Goal: Book appointment/travel/reservation

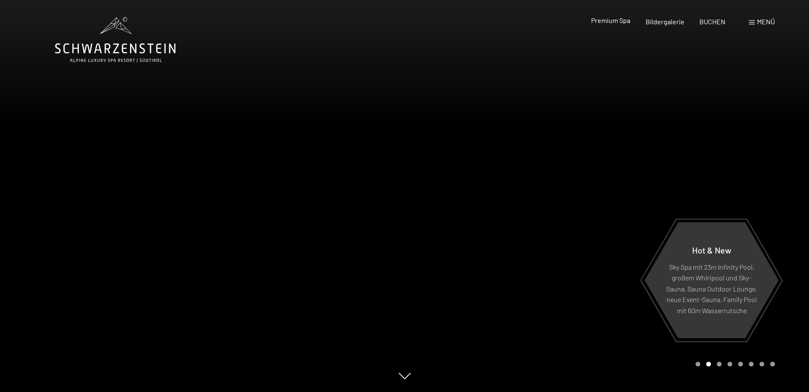
click at [617, 19] on span "Premium Spa" at bounding box center [610, 20] width 39 height 8
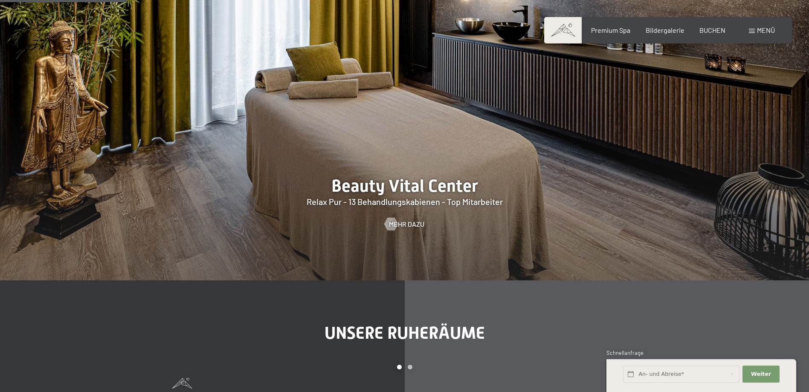
scroll to position [1109, 0]
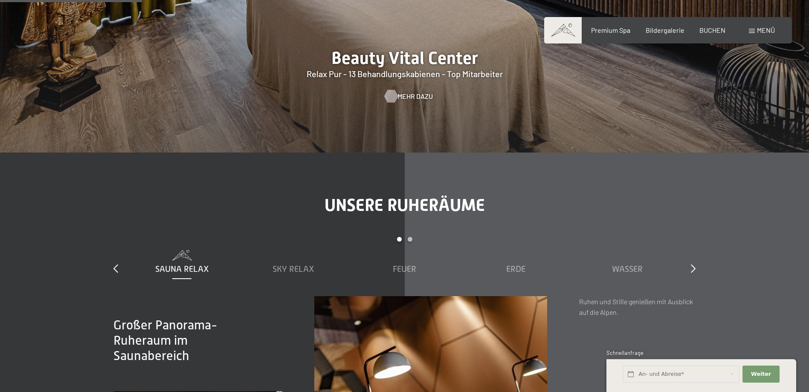
click at [394, 99] on div at bounding box center [390, 96] width 7 height 13
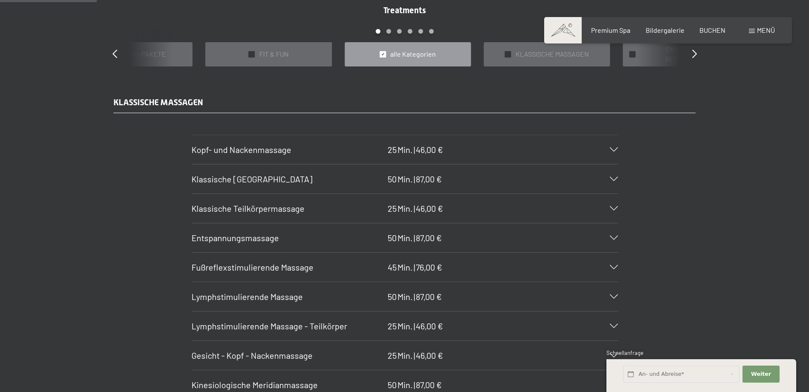
scroll to position [853, 0]
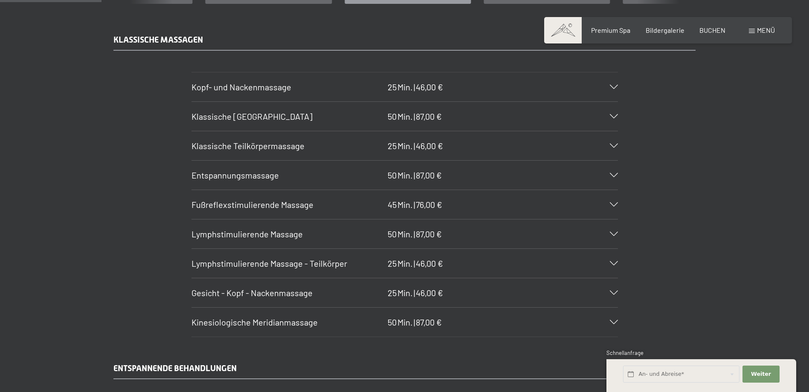
click at [612, 179] on div "Entspannungsmassage 50 Min. | 87,00 €" at bounding box center [405, 175] width 427 height 29
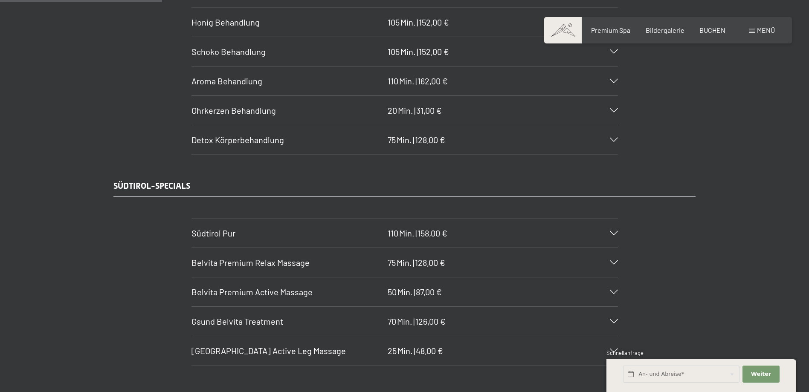
scroll to position [1408, 0]
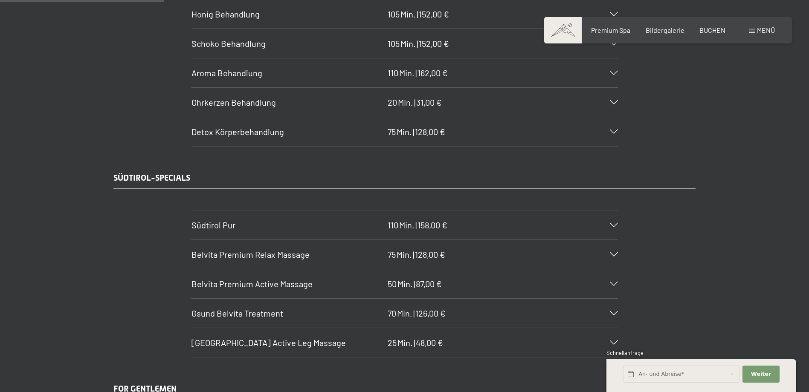
click at [611, 72] on icon at bounding box center [614, 73] width 8 height 4
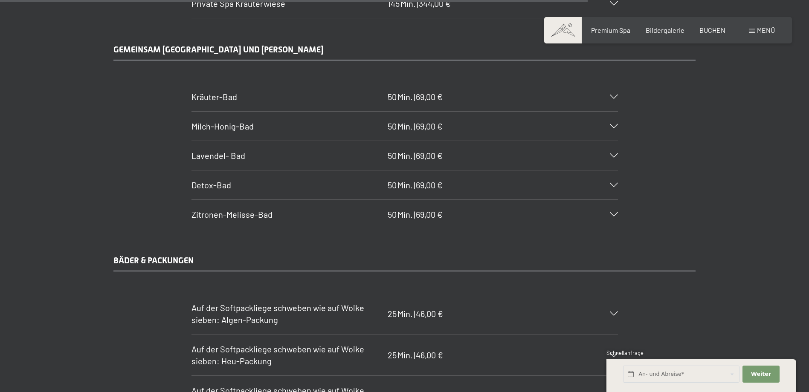
scroll to position [5009, 0]
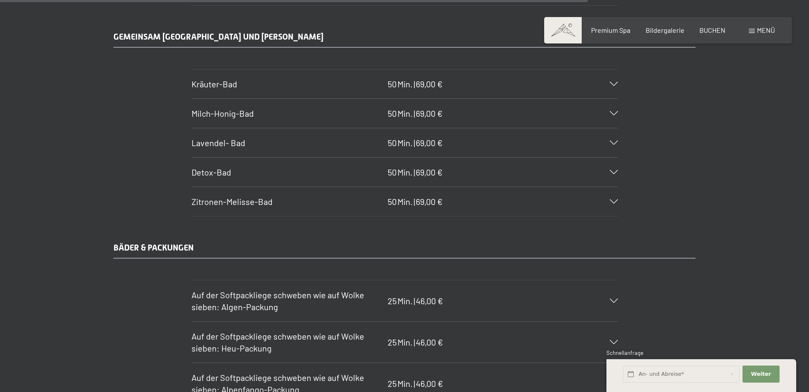
click at [618, 200] on section "Zitronen-Melisse-Bad 50 Min. | 69,00 € Freuen Sie sich auf eine völlig ungestör…" at bounding box center [405, 202] width 427 height 30
click at [616, 200] on icon at bounding box center [614, 202] width 8 height 4
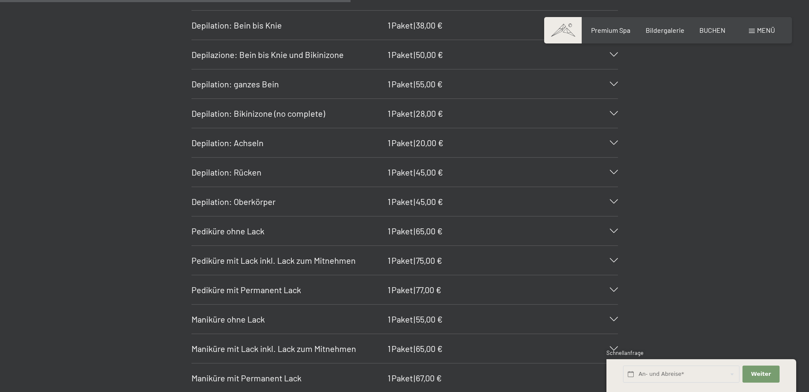
scroll to position [2998, 0]
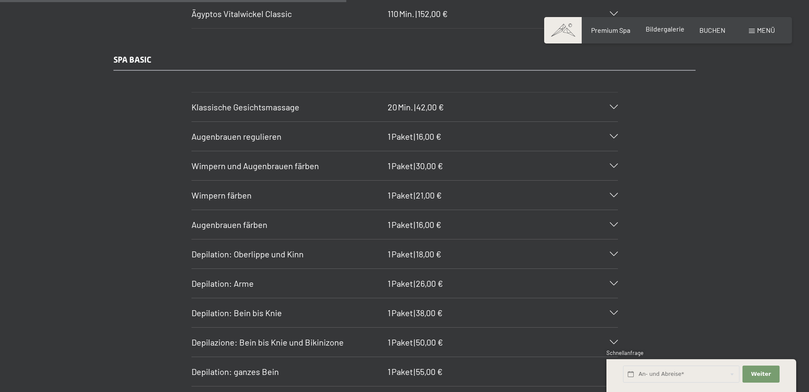
click at [667, 29] on span "Bildergalerie" at bounding box center [665, 29] width 39 height 8
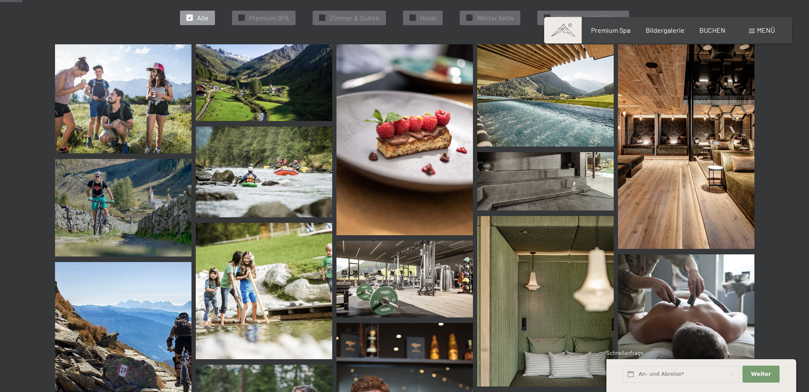
scroll to position [299, 0]
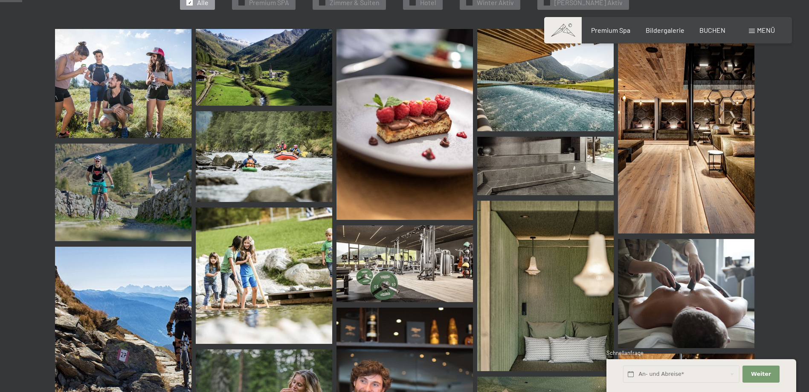
click at [526, 84] on img at bounding box center [545, 80] width 137 height 102
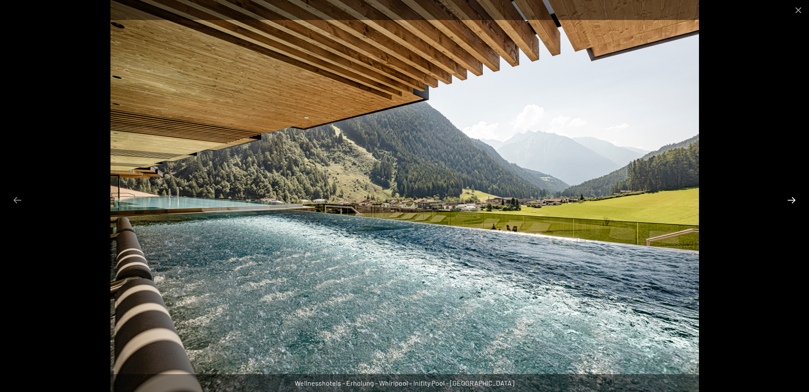
click at [786, 202] on button "Next slide" at bounding box center [792, 200] width 18 height 17
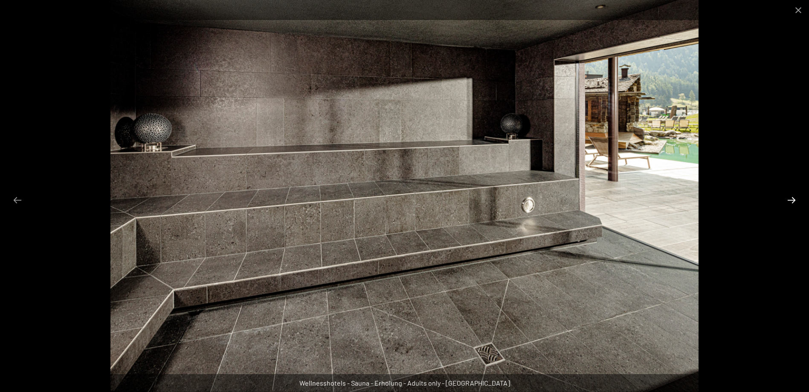
click at [786, 203] on button "Next slide" at bounding box center [792, 200] width 18 height 17
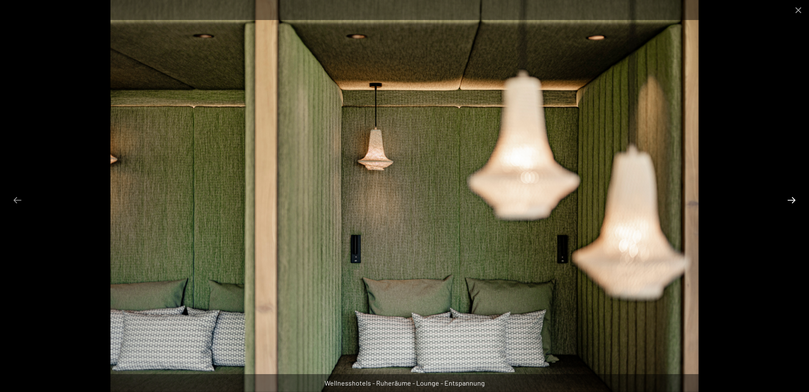
click at [789, 201] on button "Next slide" at bounding box center [792, 200] width 18 height 17
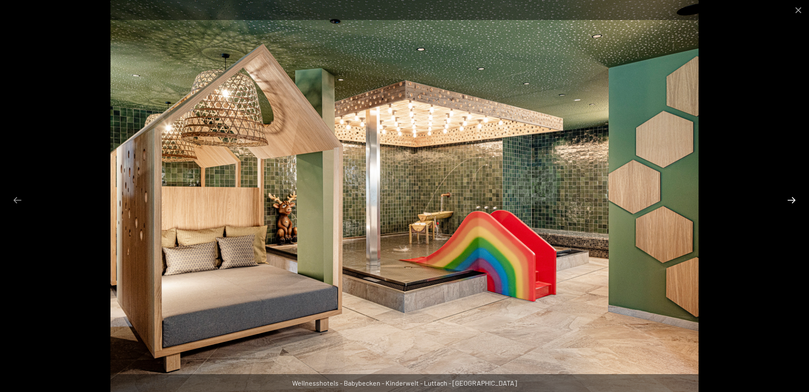
click at [789, 201] on button "Next slide" at bounding box center [792, 200] width 18 height 17
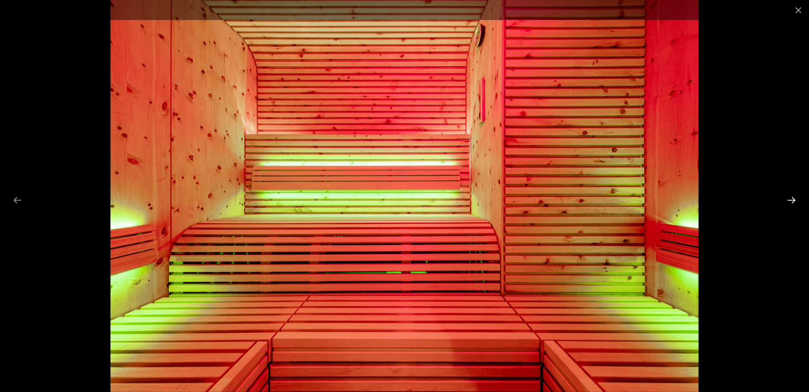
click at [789, 201] on button "Next slide" at bounding box center [792, 200] width 18 height 17
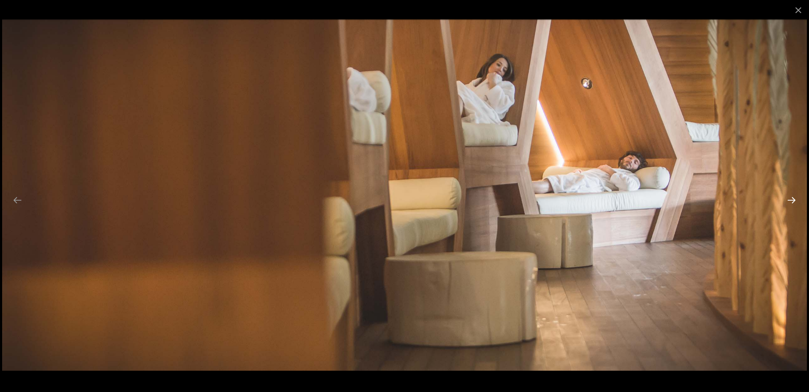
click at [789, 201] on button "Next slide" at bounding box center [792, 200] width 18 height 17
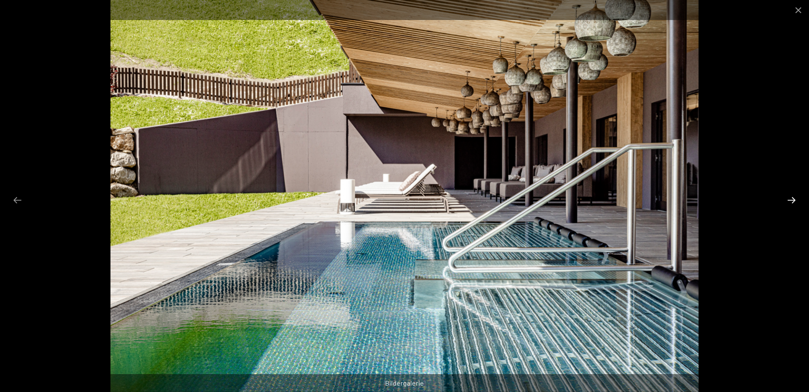
click at [789, 201] on button "Next slide" at bounding box center [792, 200] width 18 height 17
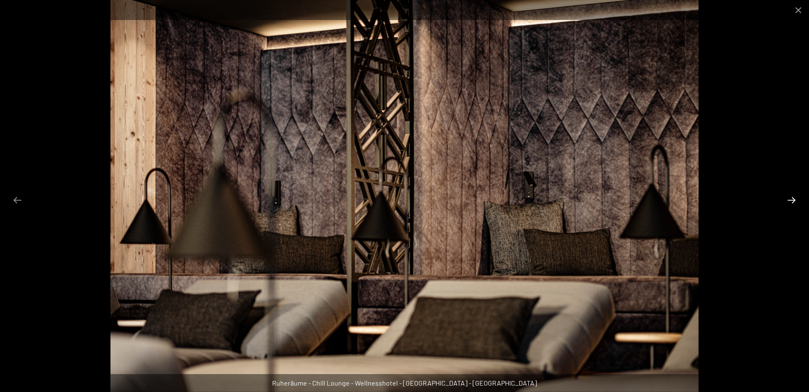
click at [789, 201] on button "Next slide" at bounding box center [792, 200] width 18 height 17
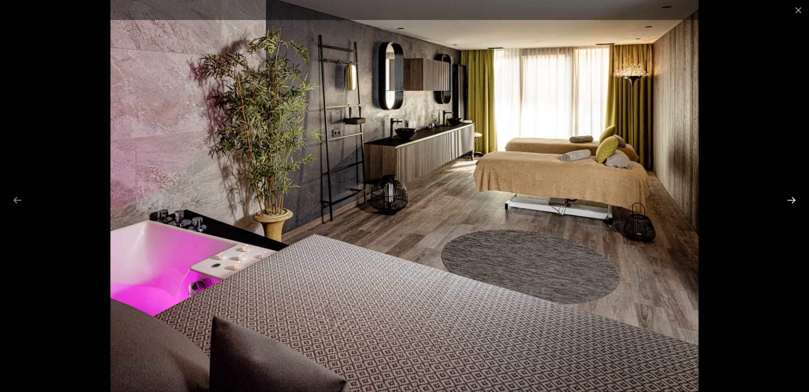
click at [789, 201] on button "Next slide" at bounding box center [792, 200] width 18 height 17
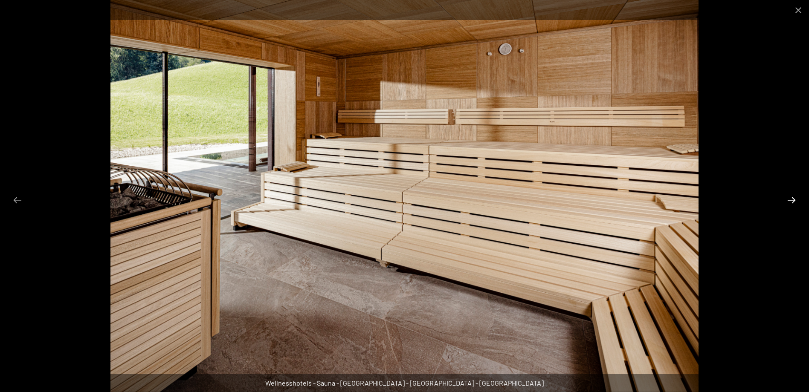
click at [789, 201] on button "Next slide" at bounding box center [792, 200] width 18 height 17
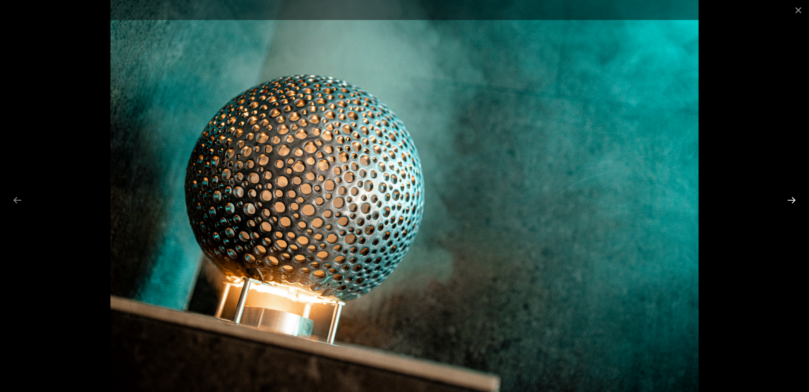
click at [789, 201] on button "Next slide" at bounding box center [792, 200] width 18 height 17
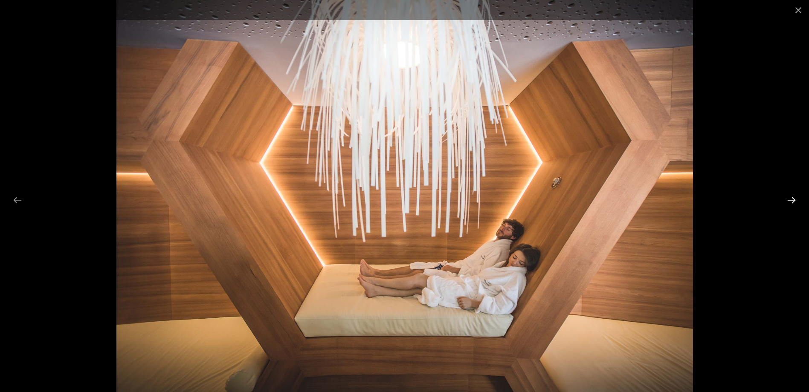
click at [789, 201] on button "Next slide" at bounding box center [792, 200] width 18 height 17
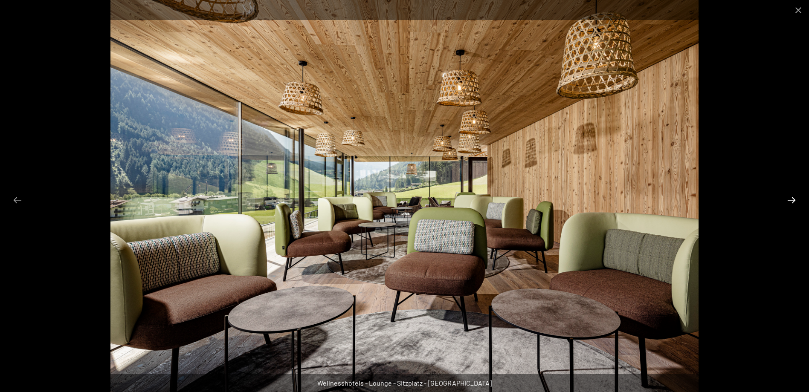
click at [789, 201] on button "Next slide" at bounding box center [792, 200] width 18 height 17
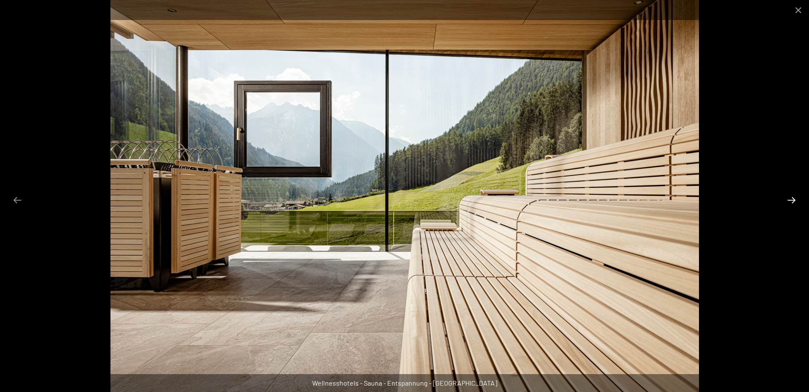
click at [789, 201] on button "Next slide" at bounding box center [792, 200] width 18 height 17
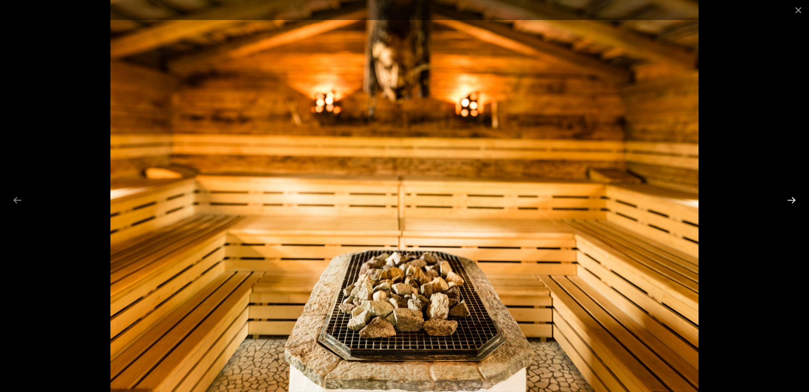
click at [789, 201] on button "Next slide" at bounding box center [792, 200] width 18 height 17
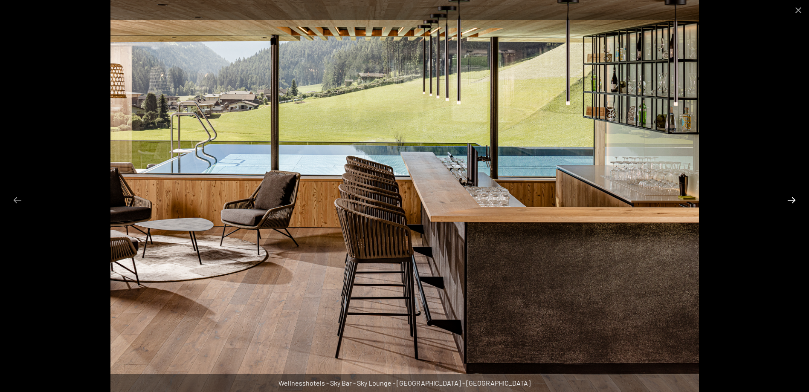
click at [789, 201] on button "Next slide" at bounding box center [792, 200] width 18 height 17
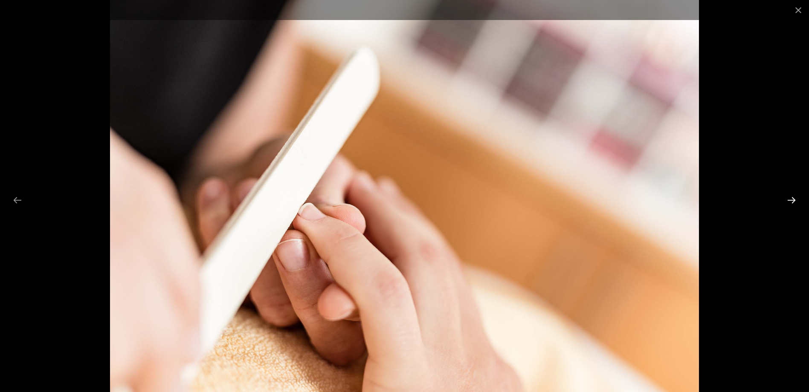
click at [789, 201] on button "Next slide" at bounding box center [792, 200] width 18 height 17
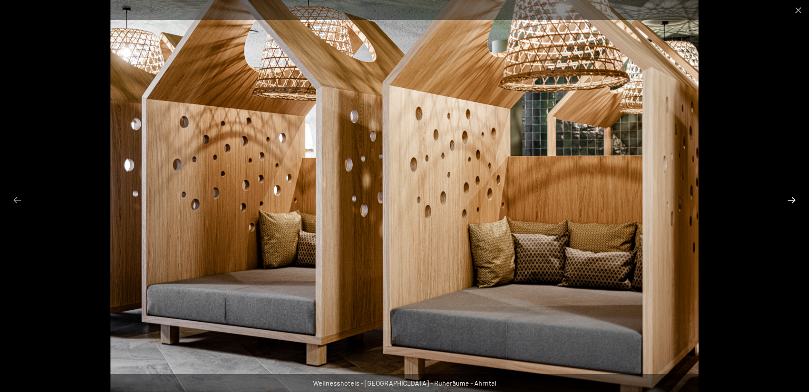
click at [789, 201] on button "Next slide" at bounding box center [792, 200] width 18 height 17
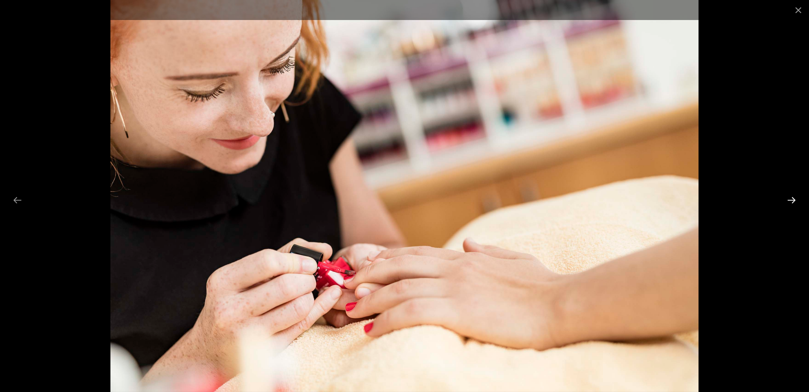
click at [789, 201] on button "Next slide" at bounding box center [792, 200] width 18 height 17
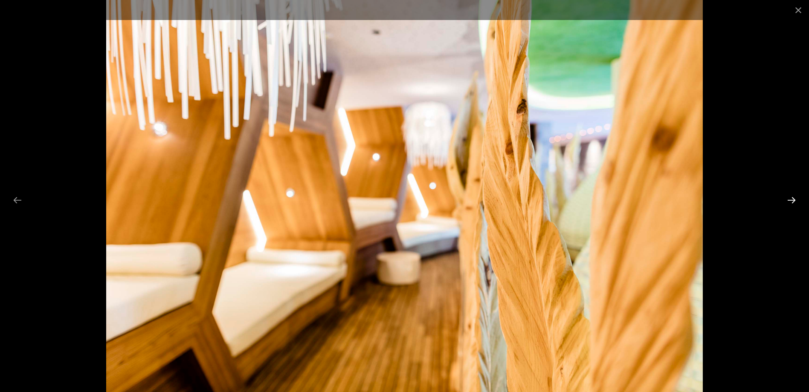
click at [789, 201] on button "Next slide" at bounding box center [792, 200] width 18 height 17
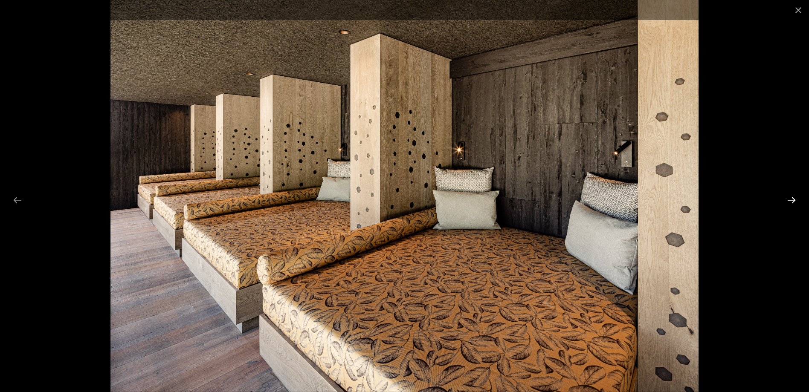
click at [789, 201] on button "Next slide" at bounding box center [792, 200] width 18 height 17
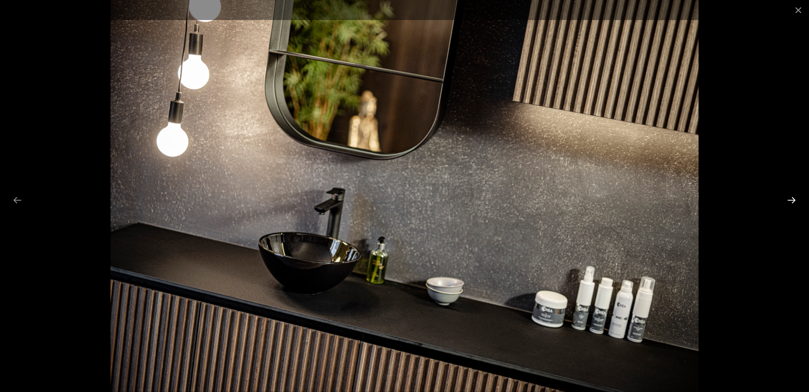
click at [789, 201] on button "Next slide" at bounding box center [792, 200] width 18 height 17
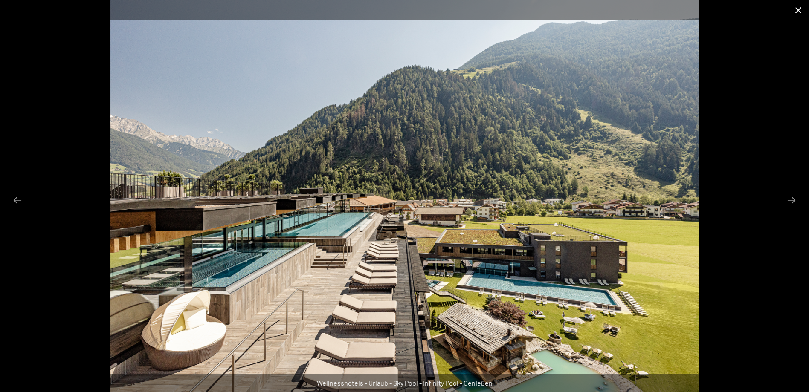
click at [799, 11] on button "Close gallery" at bounding box center [798, 10] width 21 height 20
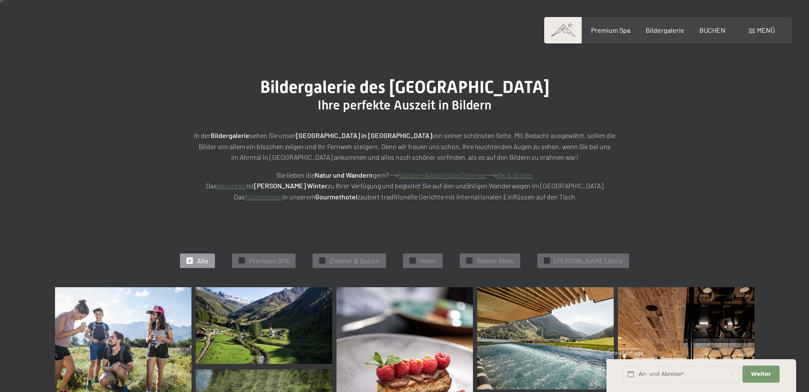
scroll to position [0, 0]
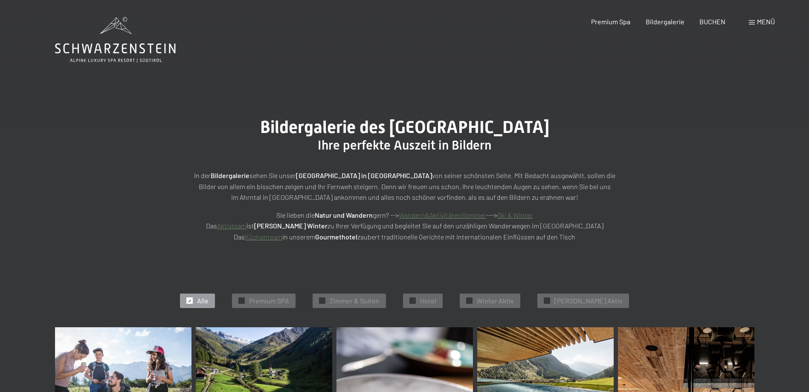
click at [105, 32] on icon at bounding box center [110, 25] width 20 height 17
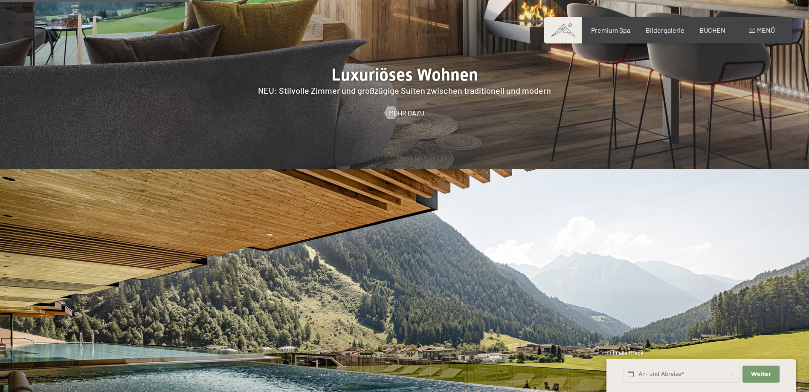
scroll to position [981, 0]
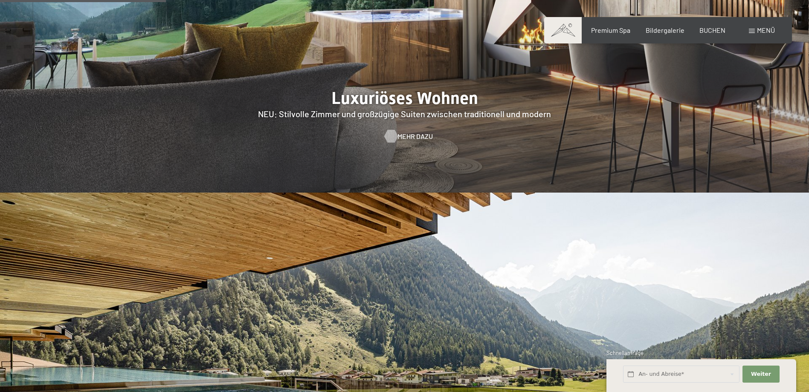
click at [398, 132] on span "Mehr dazu" at bounding box center [415, 136] width 35 height 9
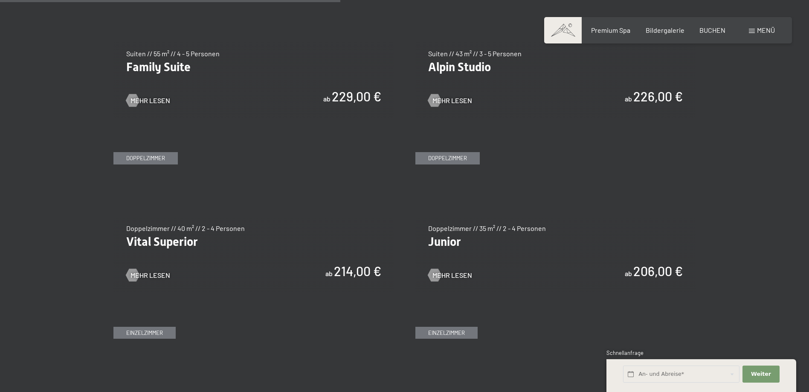
scroll to position [1109, 0]
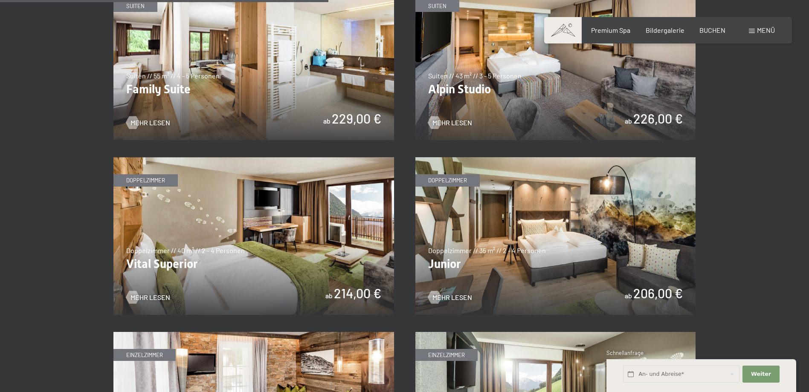
click at [260, 239] on img at bounding box center [253, 236] width 281 height 158
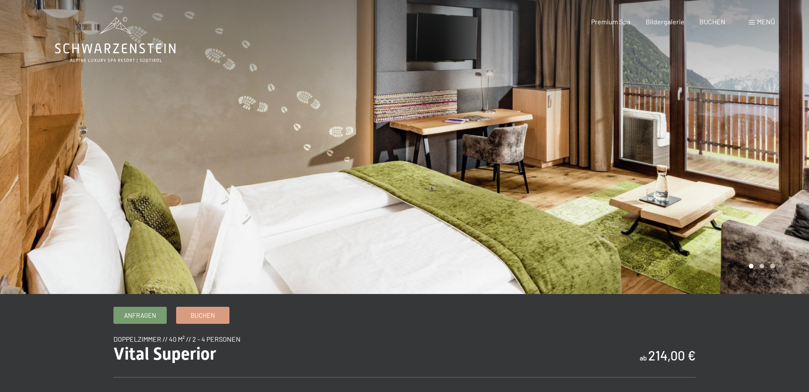
click at [493, 223] on div at bounding box center [607, 147] width 405 height 294
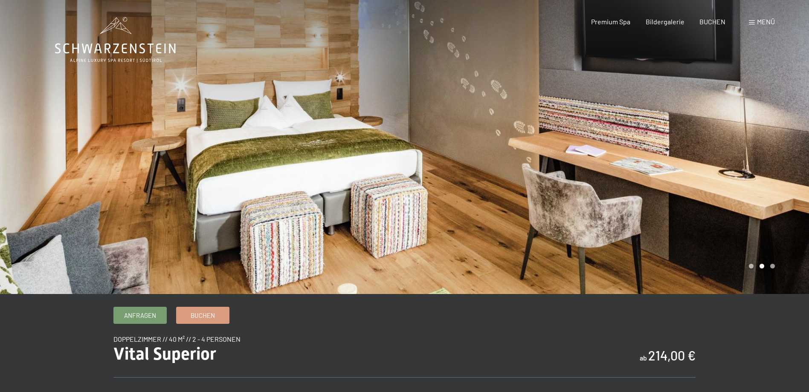
click at [493, 223] on div at bounding box center [607, 147] width 405 height 294
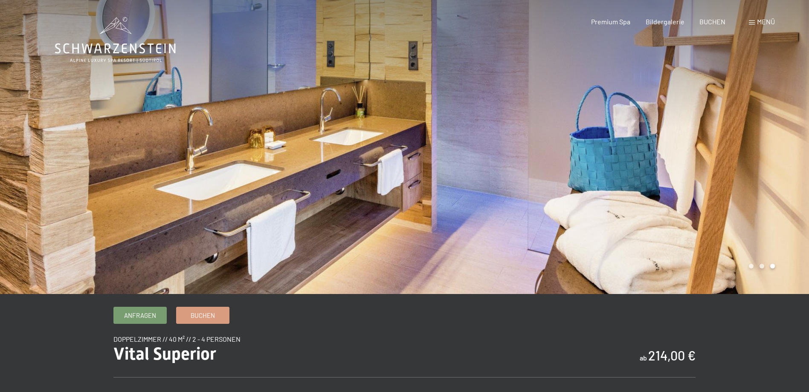
click at [493, 223] on div at bounding box center [607, 147] width 405 height 294
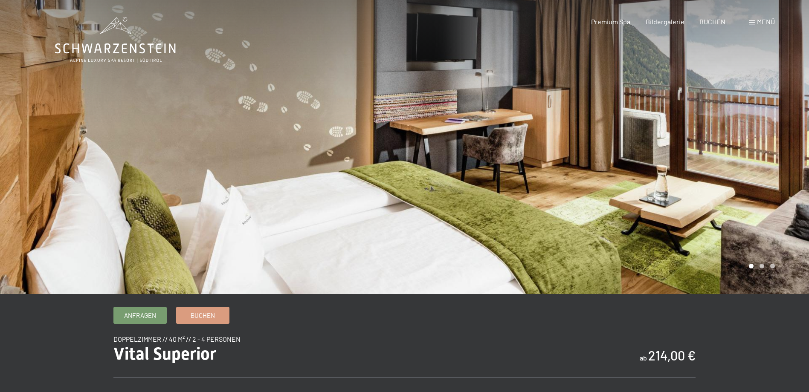
click at [493, 223] on div at bounding box center [607, 147] width 405 height 294
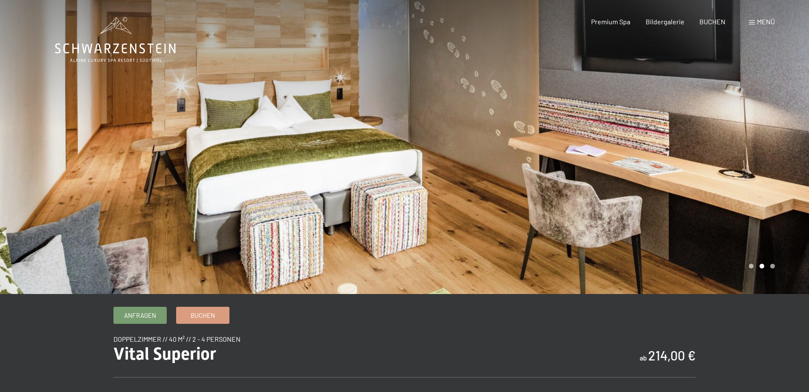
click at [493, 223] on div at bounding box center [607, 147] width 405 height 294
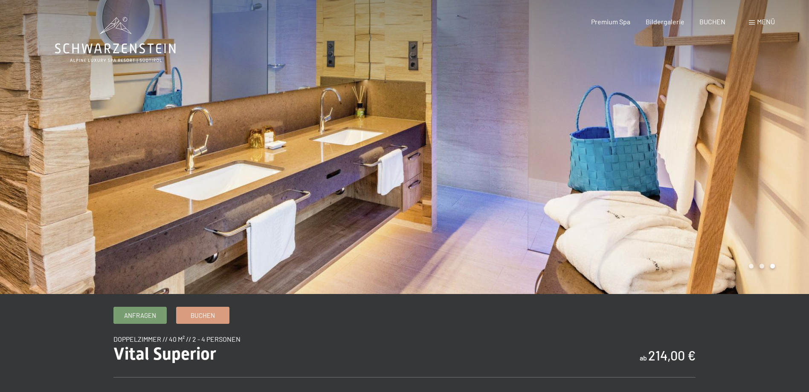
click at [493, 223] on div at bounding box center [607, 147] width 405 height 294
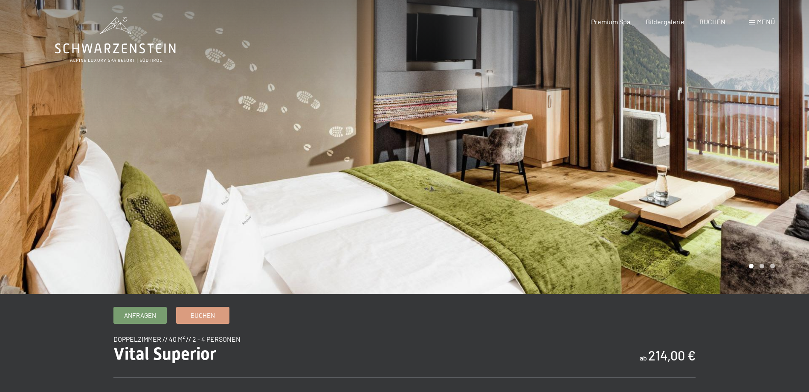
click at [493, 223] on div at bounding box center [607, 147] width 405 height 294
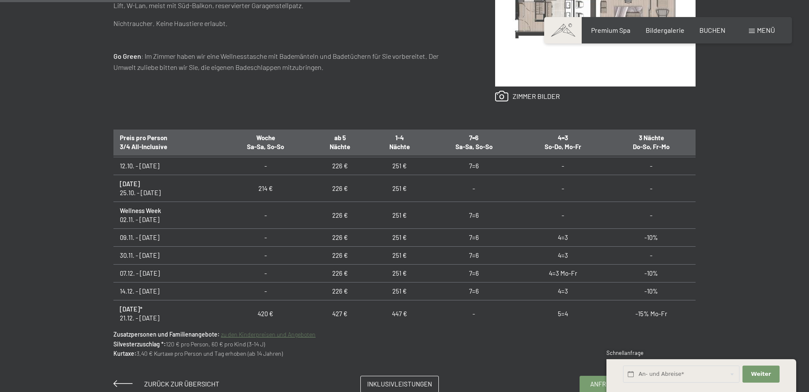
scroll to position [213, 0]
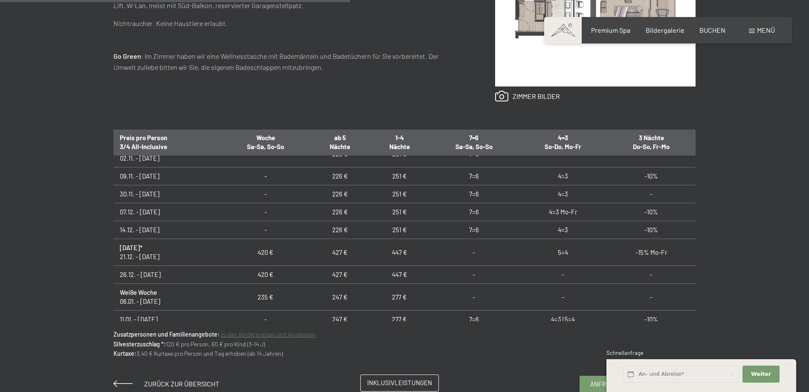
click at [393, 385] on span "Inklusivleistungen" at bounding box center [399, 383] width 65 height 9
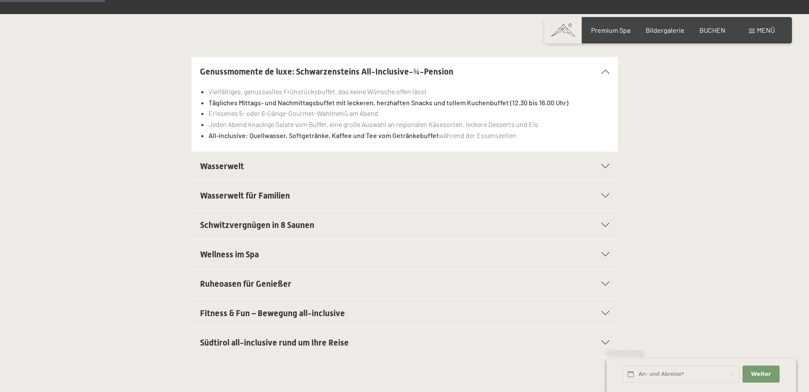
scroll to position [213, 0]
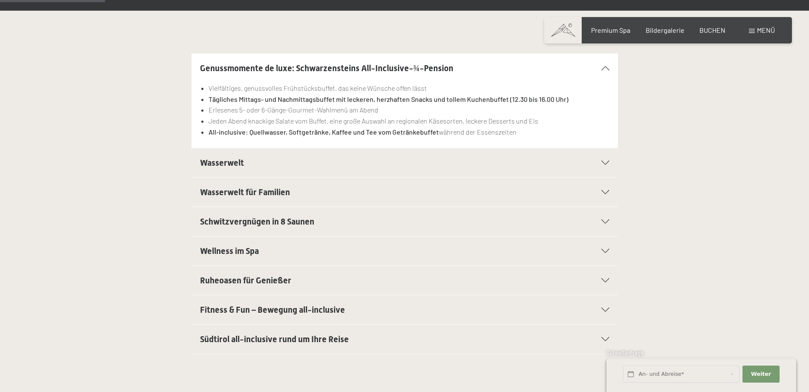
click at [269, 310] on span "Fitness & Fun – Bewegung all-inclusive" at bounding box center [272, 310] width 145 height 10
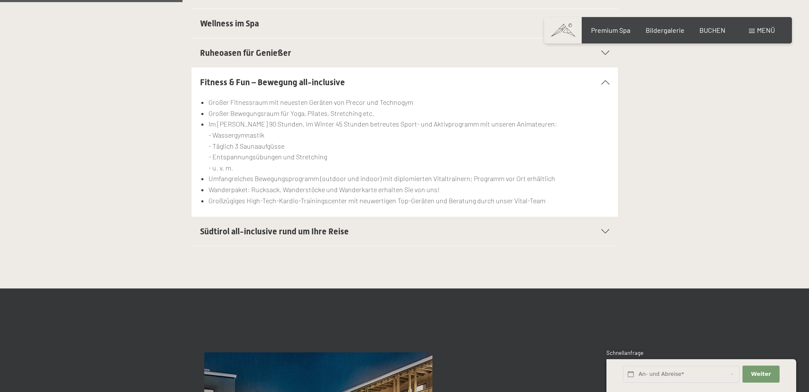
scroll to position [384, 0]
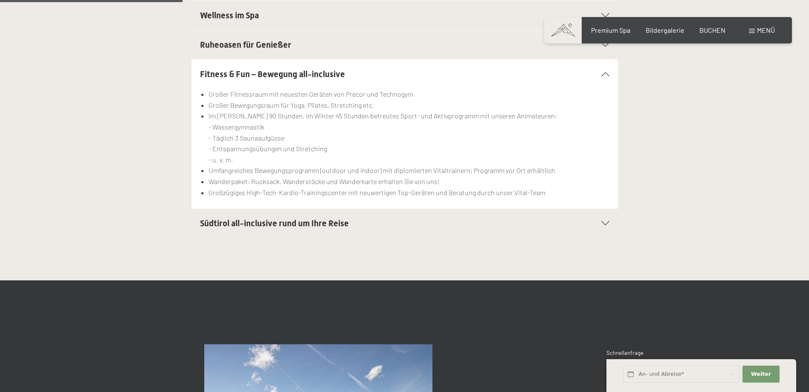
click at [264, 227] on span "Südtirol all-inclusive rund um Ihre Reise" at bounding box center [274, 223] width 149 height 10
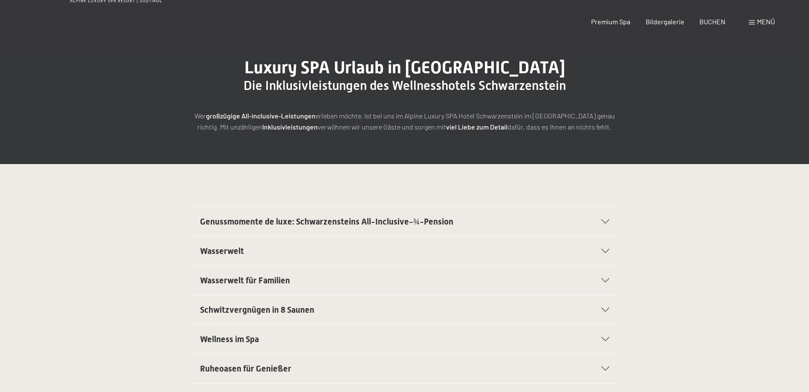
scroll to position [0, 0]
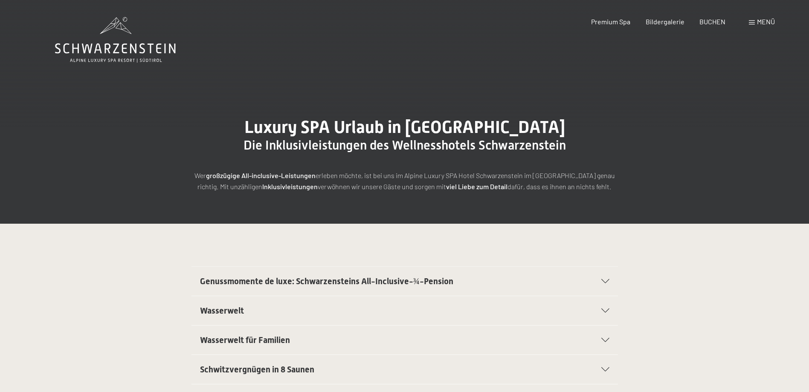
click at [137, 38] on icon at bounding box center [115, 40] width 121 height 46
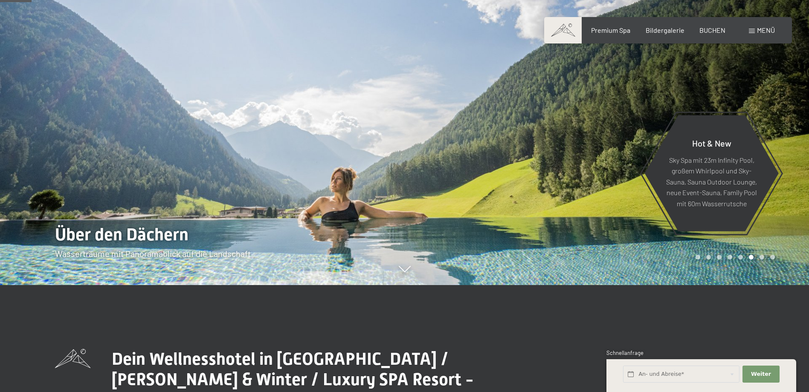
scroll to position [171, 0]
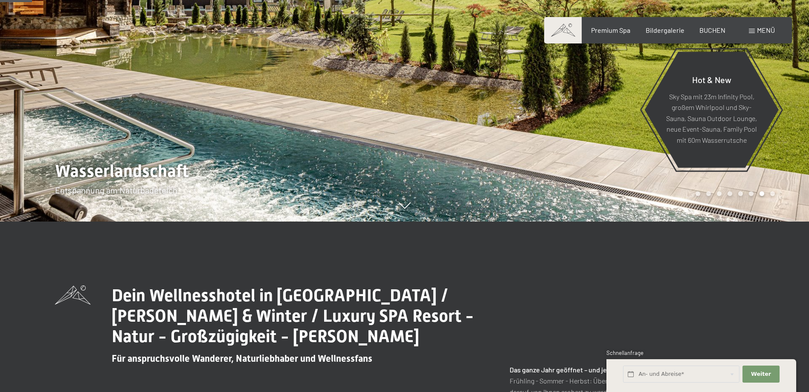
click at [322, 167] on div at bounding box center [202, 25] width 405 height 392
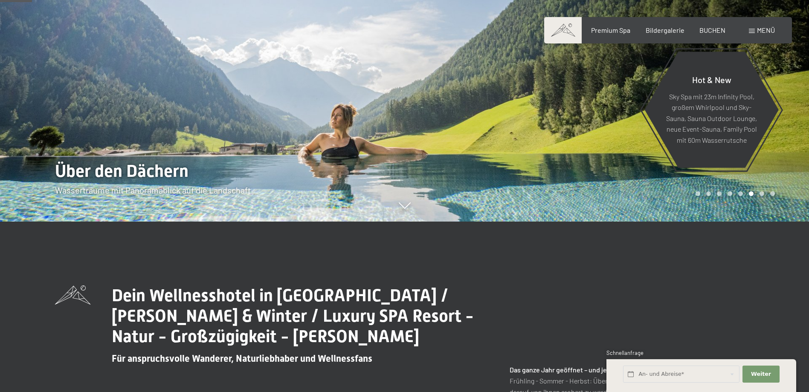
click at [547, 157] on div at bounding box center [607, 25] width 405 height 392
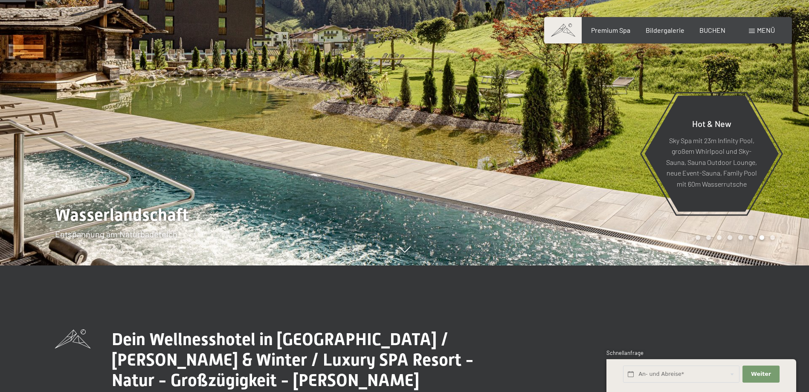
scroll to position [85, 0]
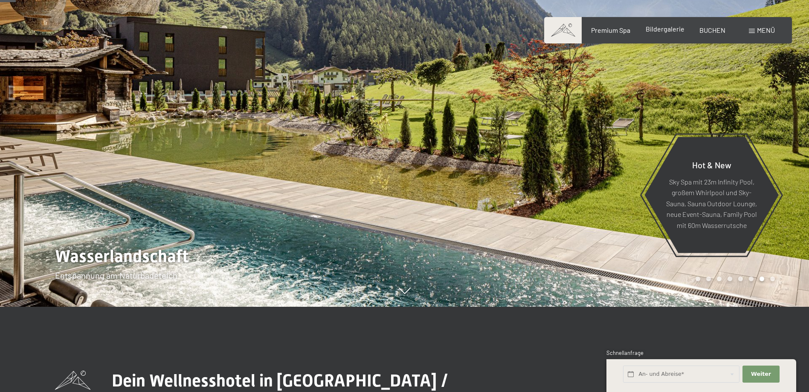
click at [668, 29] on span "Bildergalerie" at bounding box center [665, 29] width 39 height 8
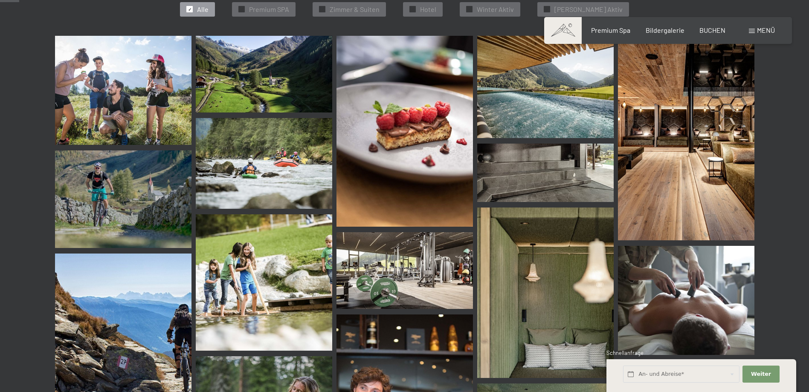
scroll to position [299, 0]
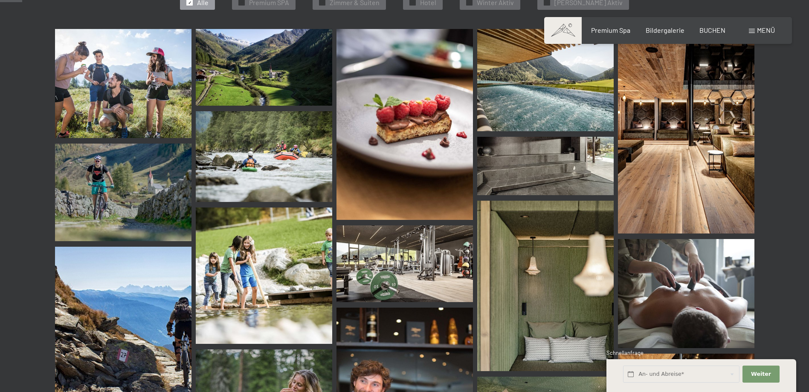
click at [484, 106] on img at bounding box center [545, 80] width 137 height 102
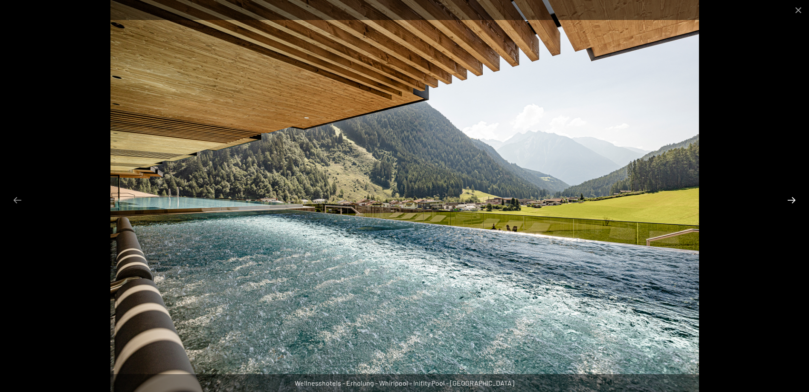
click at [794, 202] on button "Next slide" at bounding box center [792, 200] width 18 height 17
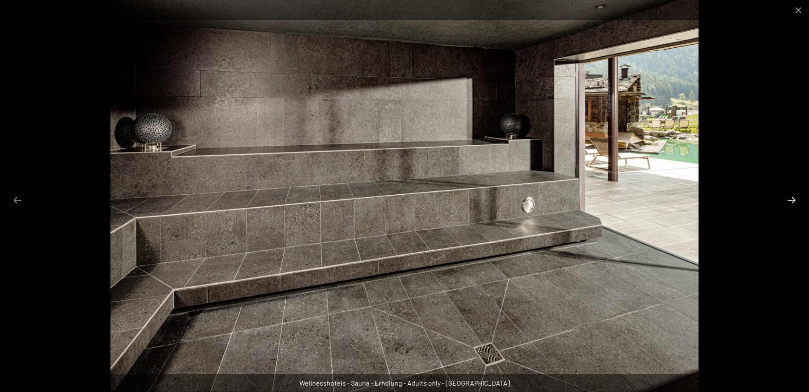
click at [794, 202] on button "Next slide" at bounding box center [792, 200] width 18 height 17
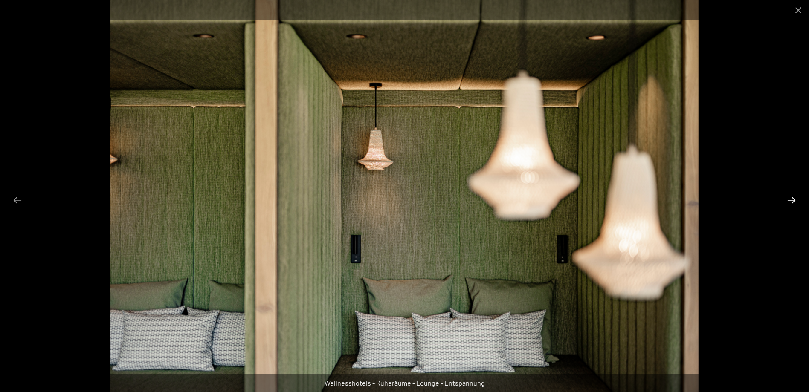
click at [794, 202] on button "Next slide" at bounding box center [792, 200] width 18 height 17
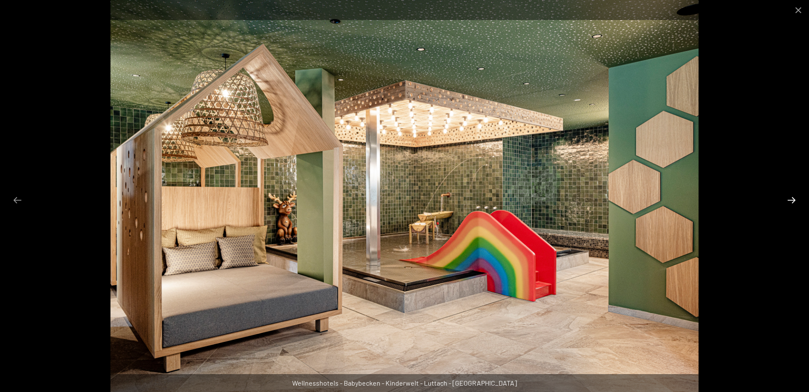
click at [793, 201] on button "Next slide" at bounding box center [792, 200] width 18 height 17
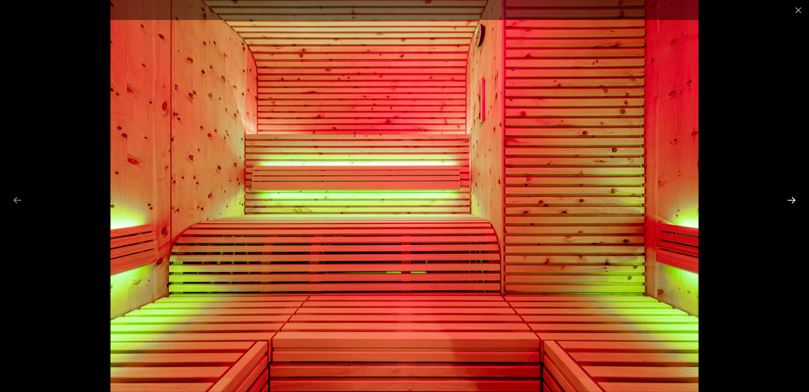
click at [793, 201] on button "Next slide" at bounding box center [792, 200] width 18 height 17
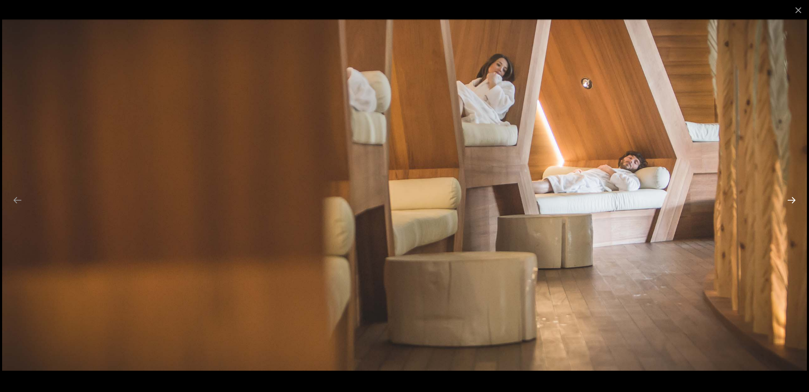
click at [792, 202] on button "Next slide" at bounding box center [792, 200] width 18 height 17
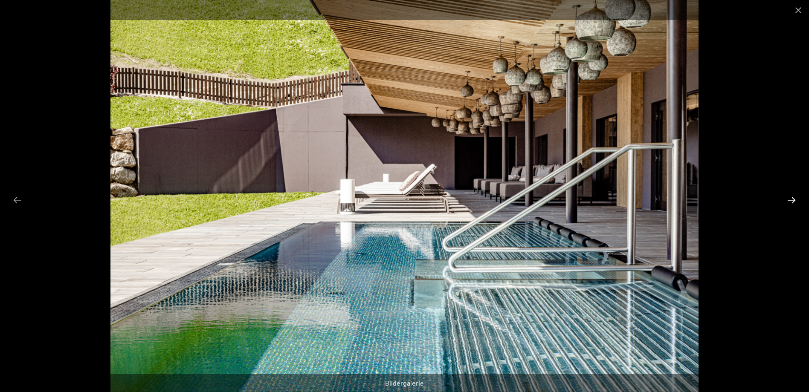
click at [792, 202] on button "Next slide" at bounding box center [792, 200] width 18 height 17
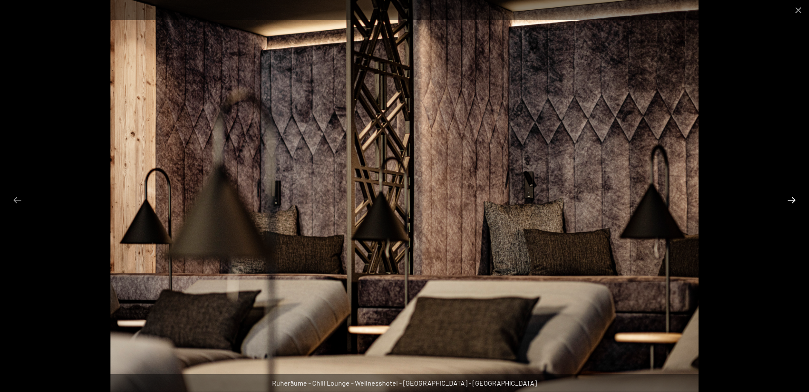
click at [792, 202] on button "Next slide" at bounding box center [792, 200] width 18 height 17
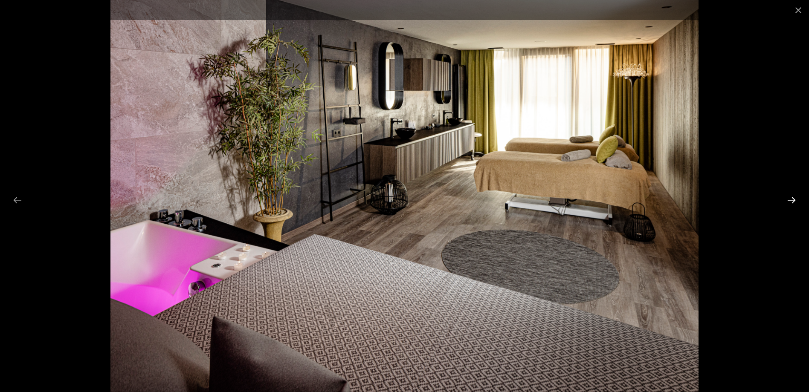
click at [792, 202] on button "Next slide" at bounding box center [792, 200] width 18 height 17
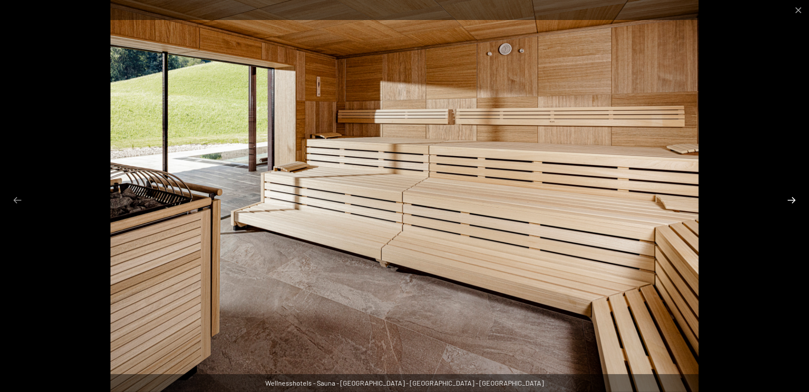
click at [792, 202] on button "Next slide" at bounding box center [792, 200] width 18 height 17
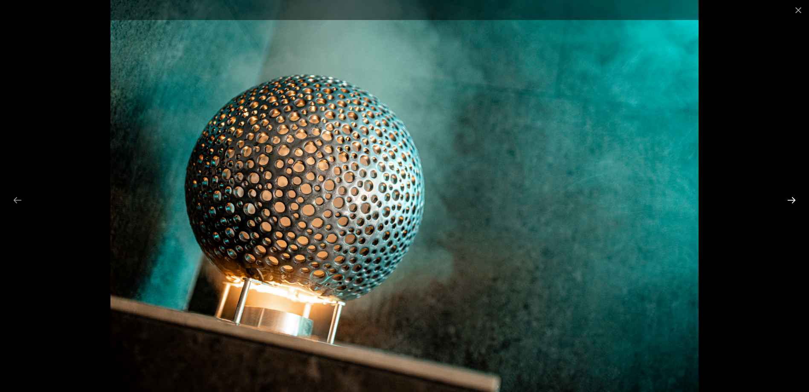
click at [792, 202] on button "Next slide" at bounding box center [792, 200] width 18 height 17
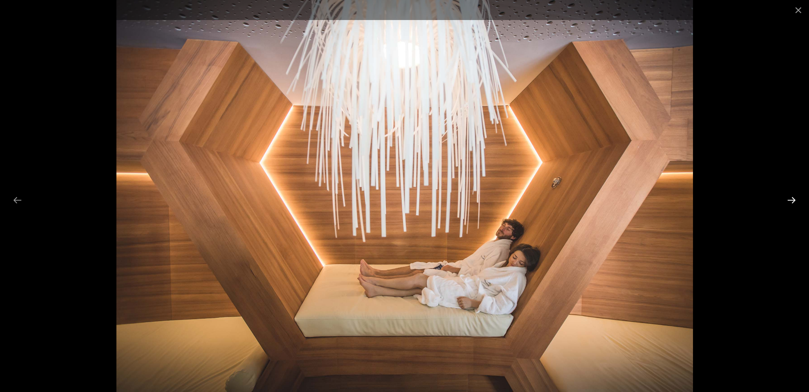
click at [792, 202] on button "Next slide" at bounding box center [792, 200] width 18 height 17
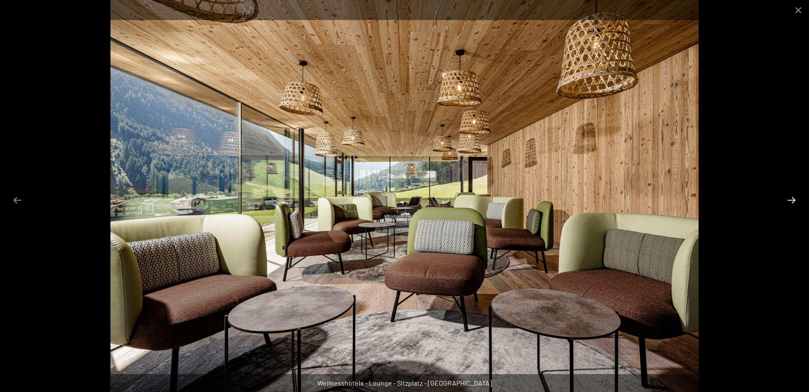
click at [792, 202] on button "Next slide" at bounding box center [792, 200] width 18 height 17
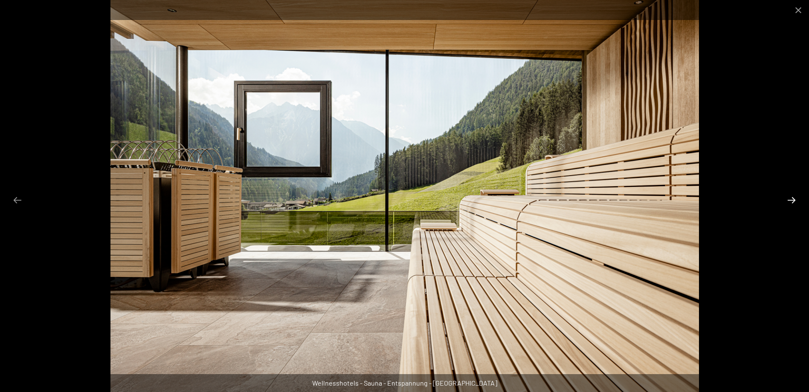
click at [792, 202] on button "Next slide" at bounding box center [792, 200] width 18 height 17
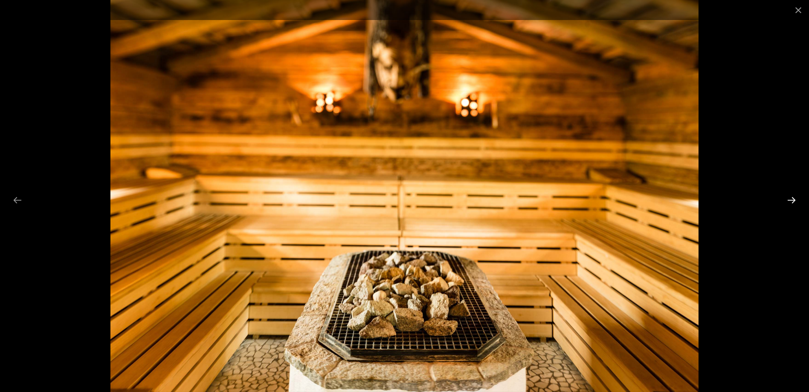
click at [792, 202] on button "Next slide" at bounding box center [792, 200] width 18 height 17
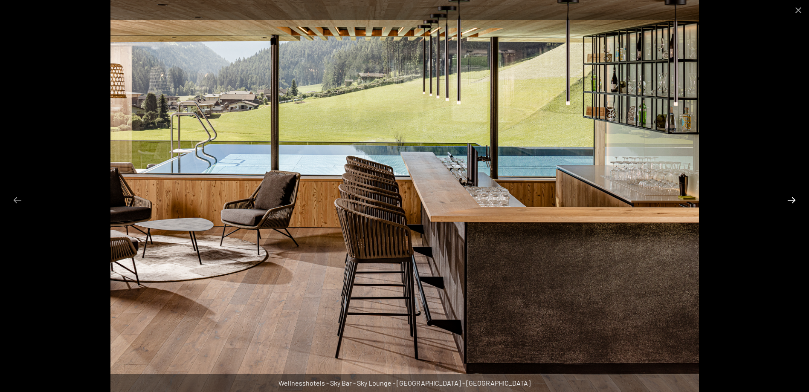
click at [792, 202] on button "Next slide" at bounding box center [792, 200] width 18 height 17
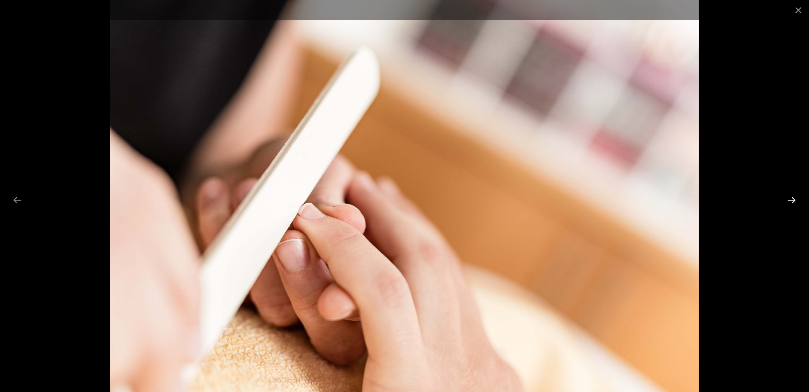
click at [792, 202] on button "Next slide" at bounding box center [792, 200] width 18 height 17
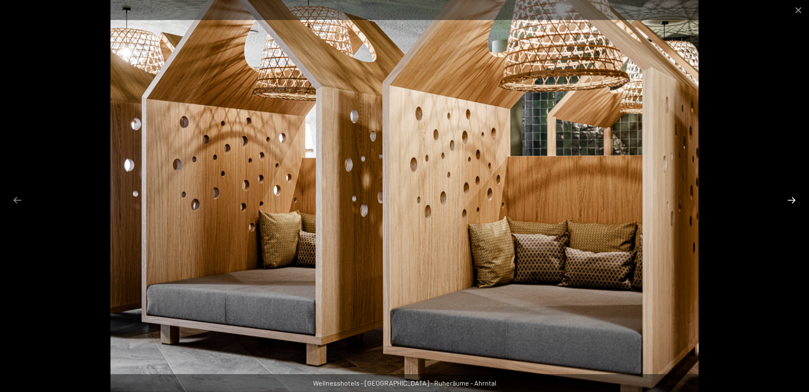
click at [792, 202] on button "Next slide" at bounding box center [792, 200] width 18 height 17
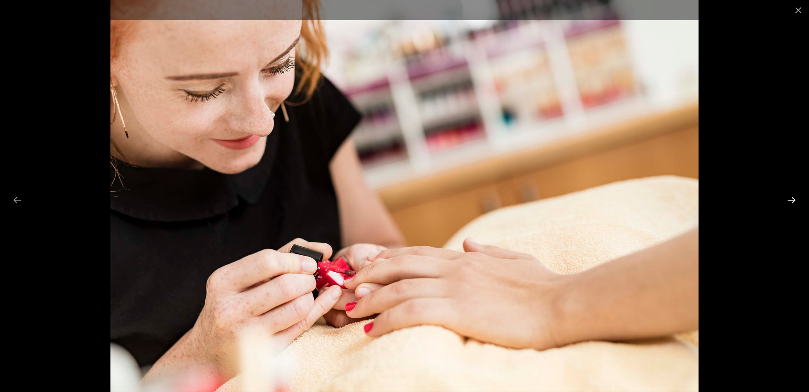
click at [792, 202] on button "Next slide" at bounding box center [792, 200] width 18 height 17
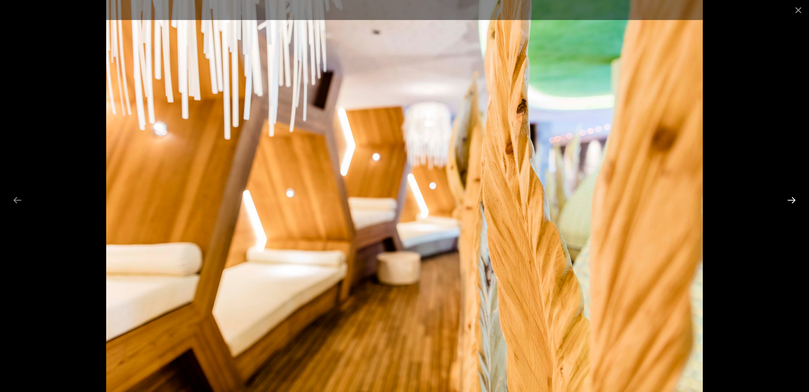
click at [792, 202] on button "Next slide" at bounding box center [792, 200] width 18 height 17
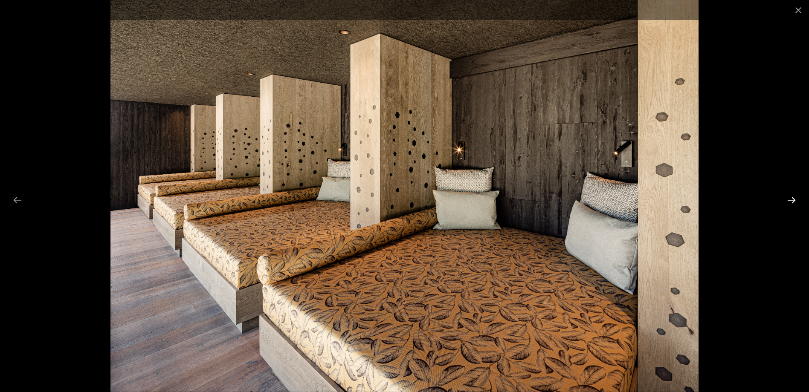
click at [792, 202] on button "Next slide" at bounding box center [792, 200] width 18 height 17
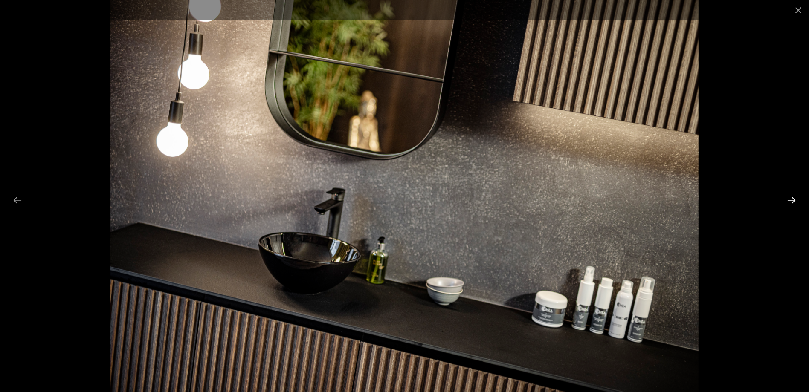
click at [792, 202] on button "Next slide" at bounding box center [792, 200] width 18 height 17
